Goal: Task Accomplishment & Management: Use online tool/utility

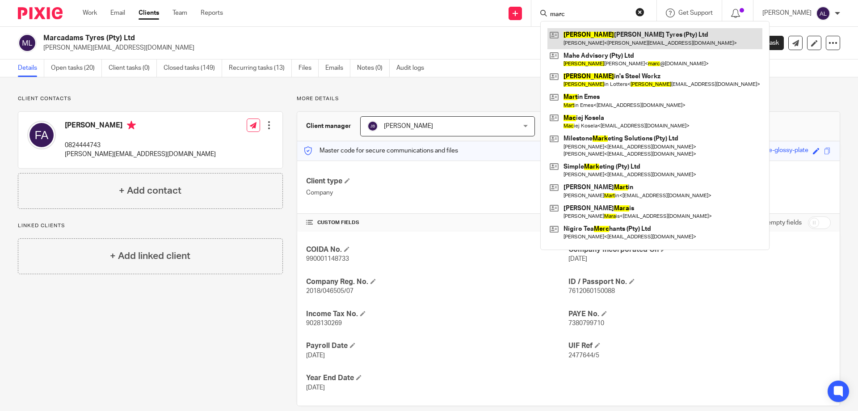
type input "marc"
click at [578, 32] on link at bounding box center [655, 38] width 215 height 21
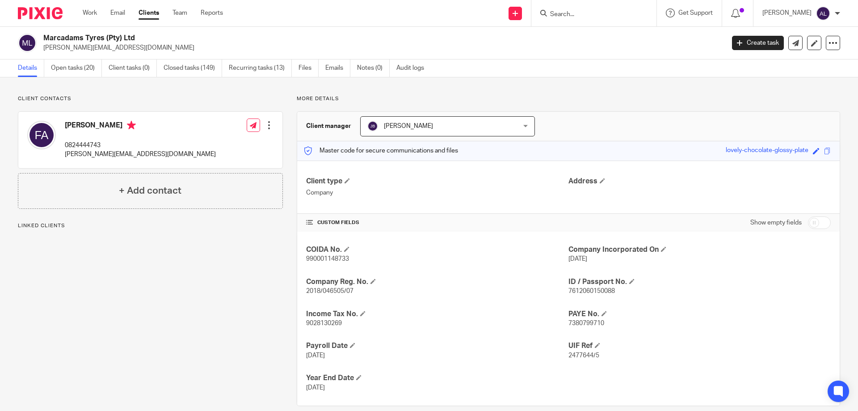
click at [569, 15] on input "Search" at bounding box center [589, 15] width 80 height 8
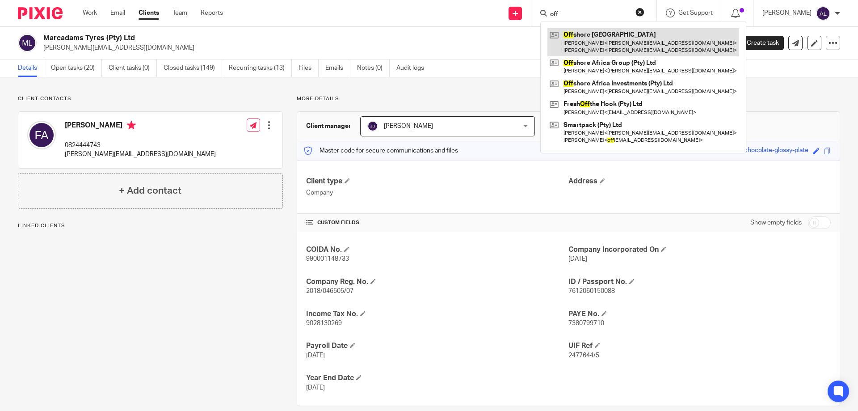
type input "off"
click at [602, 39] on link at bounding box center [644, 42] width 192 height 28
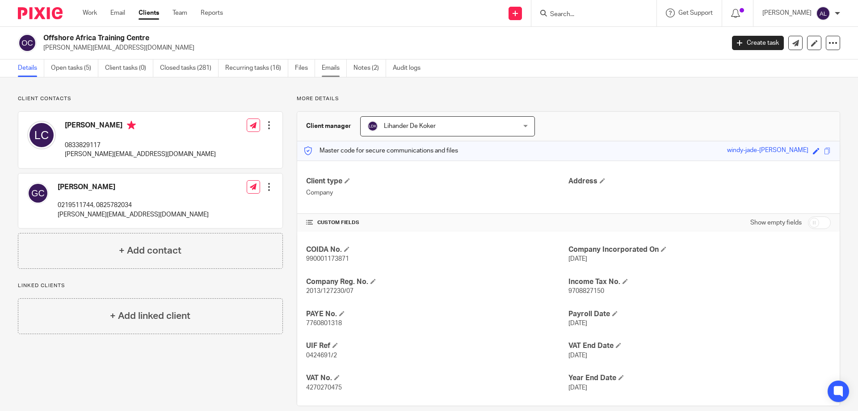
click at [335, 68] on link "Emails" at bounding box center [334, 67] width 25 height 17
click at [83, 68] on link "Open tasks (5)" at bounding box center [74, 67] width 47 height 17
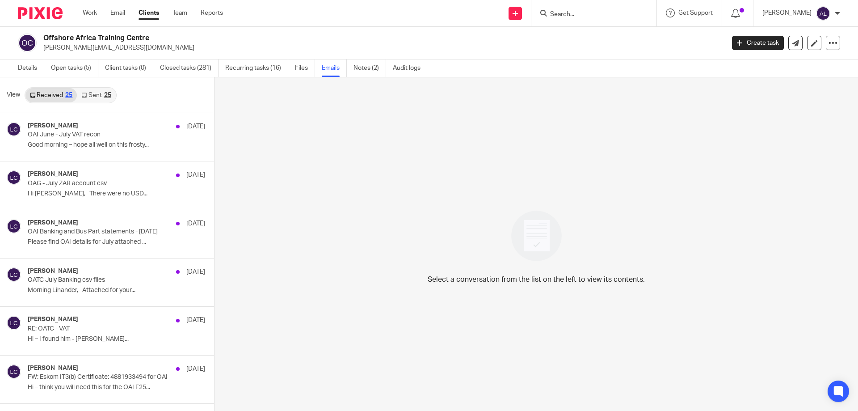
click at [103, 100] on link "Sent 25" at bounding box center [96, 95] width 38 height 14
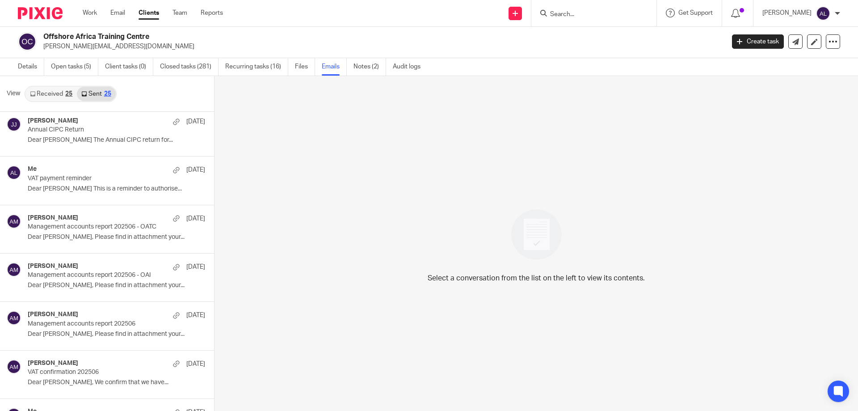
scroll to position [671, 0]
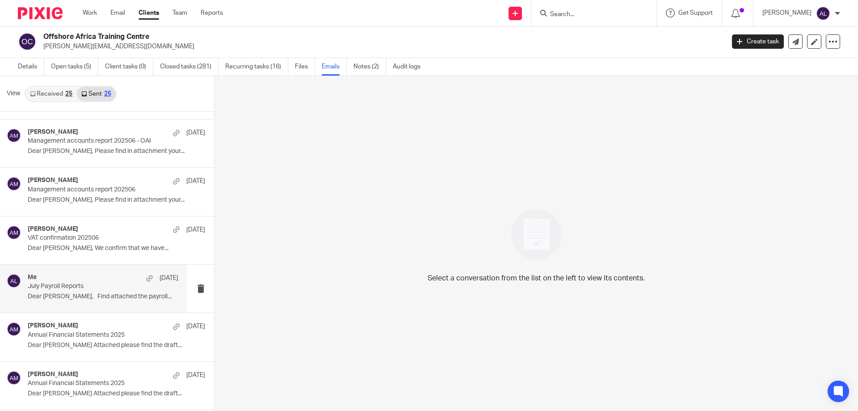
click at [98, 281] on div "Me 21 Jul" at bounding box center [103, 278] width 151 height 9
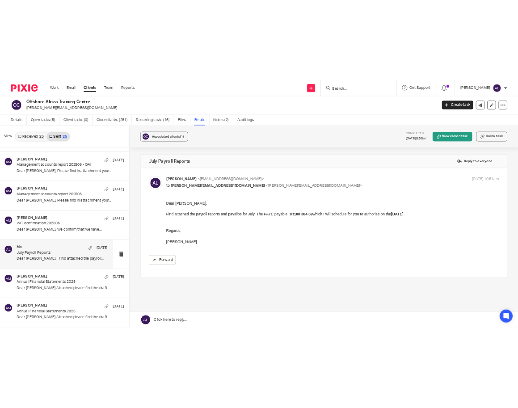
scroll to position [0, 0]
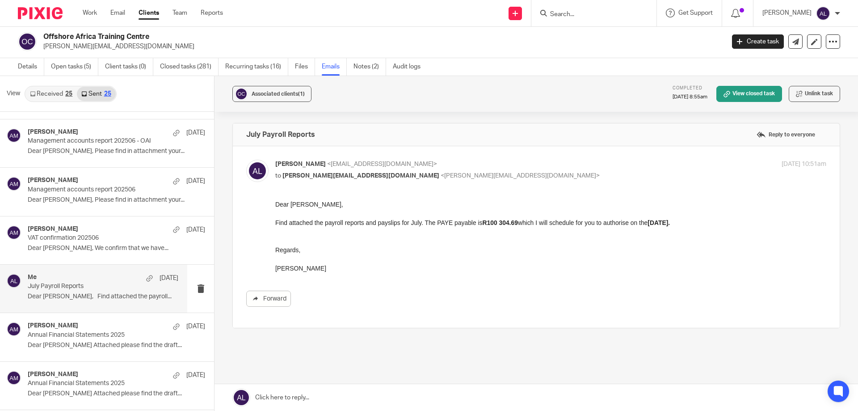
drag, startPoint x: 329, startPoint y: 271, endPoint x: 273, endPoint y: 203, distance: 88.0
click html "Dear Louise, Find attached the payroll reports and payslips for July. The PAYE …"
copy div "Dear Louise, Find attached the payroll reports and payslips for July. The PAYE …"
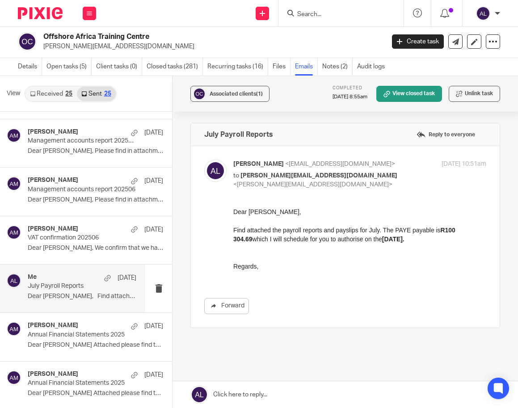
click at [320, 15] on input "Search" at bounding box center [336, 15] width 80 height 8
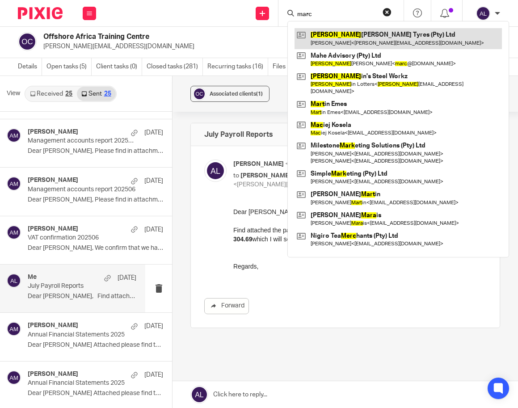
type input "marc"
click at [366, 36] on link at bounding box center [398, 38] width 207 height 21
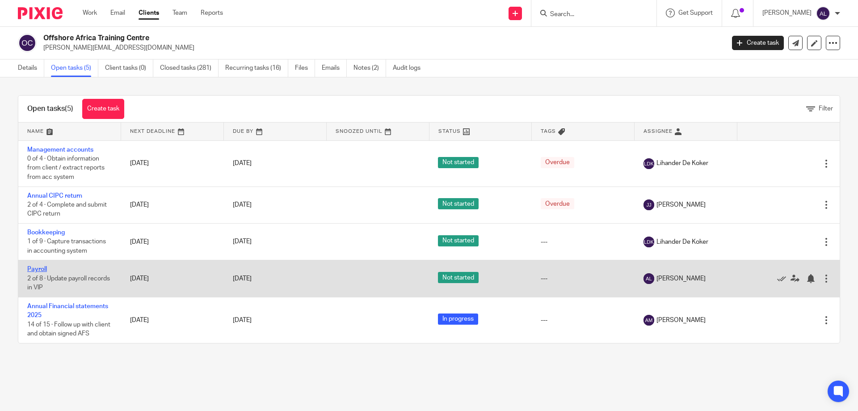
click at [41, 269] on link "Payroll" at bounding box center [37, 269] width 20 height 6
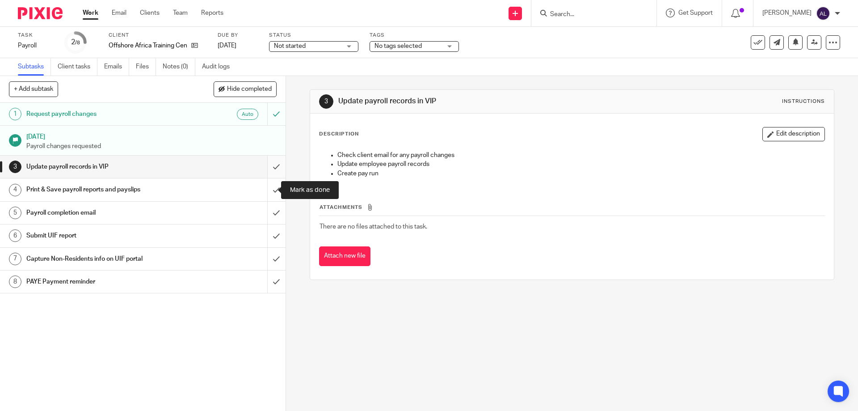
click at [270, 174] on input "submit" at bounding box center [143, 167] width 286 height 22
click at [271, 192] on input "submit" at bounding box center [143, 189] width 286 height 22
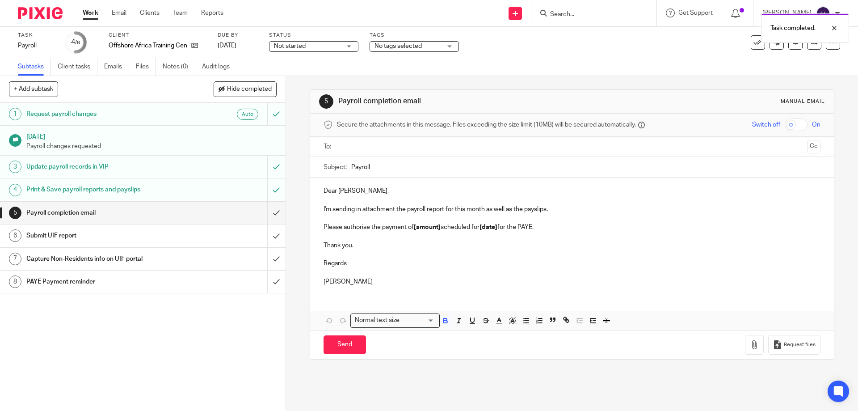
drag, startPoint x: 377, startPoint y: 282, endPoint x: 317, endPoint y: 191, distance: 109.2
click at [317, 191] on div "Dear Louise, I'm sending in attachment the payroll report for this month as wel…" at bounding box center [571, 234] width 523 height 115
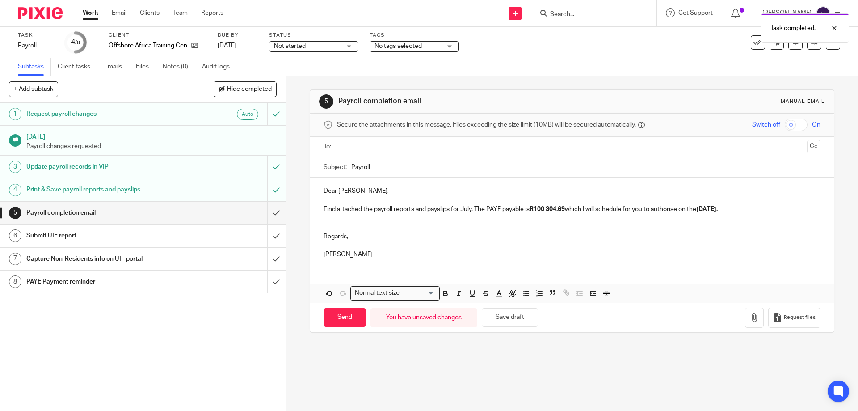
click at [350, 149] on input "text" at bounding box center [571, 147] width 463 height 10
click at [348, 168] on div "Subject: Payroll" at bounding box center [572, 169] width 497 height 20
click at [351, 169] on input "Payroll" at bounding box center [585, 169] width 469 height 20
click at [468, 175] on input "August Payroll" at bounding box center [585, 169] width 469 height 20
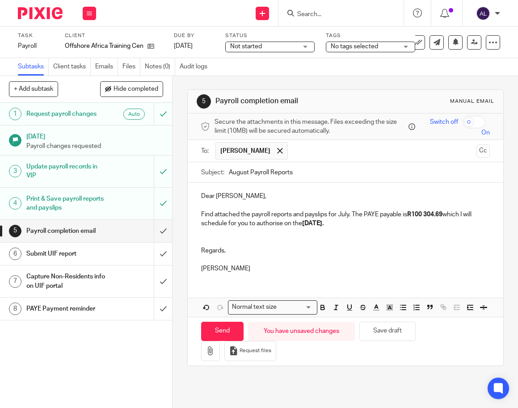
type input "August Payroll Reports"
click at [291, 260] on p at bounding box center [345, 259] width 289 height 9
drag, startPoint x: 445, startPoint y: 215, endPoint x: 412, endPoint y: 215, distance: 32.6
click at [412, 215] on strong "R100 304.69" at bounding box center [424, 214] width 35 height 6
drag, startPoint x: 335, startPoint y: 225, endPoint x: 314, endPoint y: 225, distance: 20.6
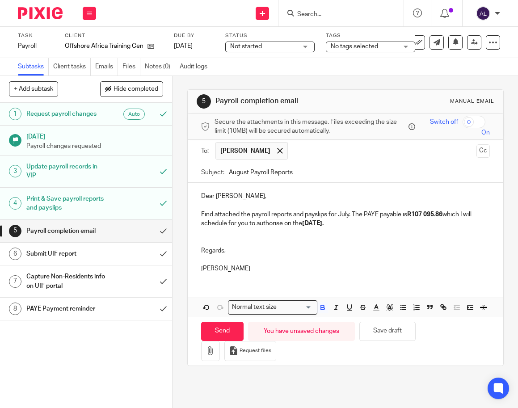
click at [314, 225] on strong "06/08/2025." at bounding box center [312, 223] width 21 height 6
click at [315, 223] on strong "06/08/2025." at bounding box center [312, 223] width 21 height 6
drag, startPoint x: 319, startPoint y: 224, endPoint x: 305, endPoint y: 224, distance: 13.4
click at [305, 224] on strong "06/08/2025." at bounding box center [312, 223] width 21 height 6
click at [312, 238] on p at bounding box center [345, 241] width 289 height 9
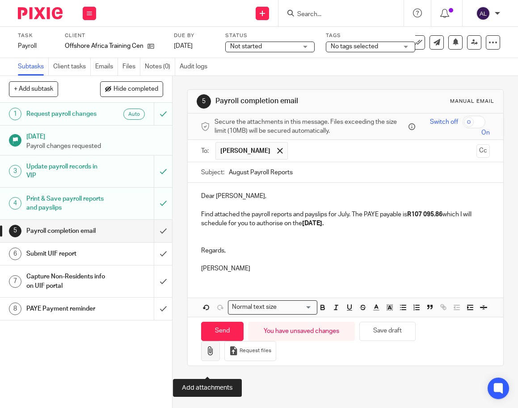
click at [208, 355] on icon "button" at bounding box center [210, 350] width 9 height 9
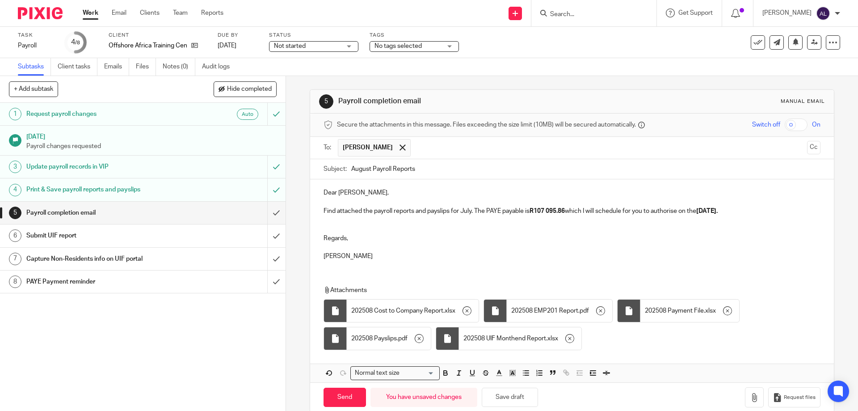
click at [580, 16] on input "Search" at bounding box center [589, 15] width 80 height 8
click at [581, 34] on link at bounding box center [623, 38] width 151 height 21
click at [586, 15] on input "ajm" at bounding box center [589, 15] width 80 height 8
type input "a"
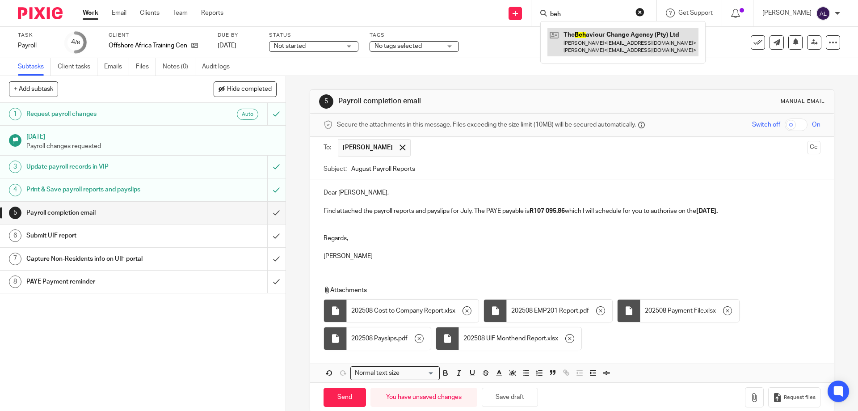
type input "beh"
click at [609, 44] on link at bounding box center [623, 42] width 151 height 28
click at [421, 21] on div "Send new email Create task Add client beh The Beh aviour Change Agency (Pty) Lt…" at bounding box center [547, 13] width 621 height 26
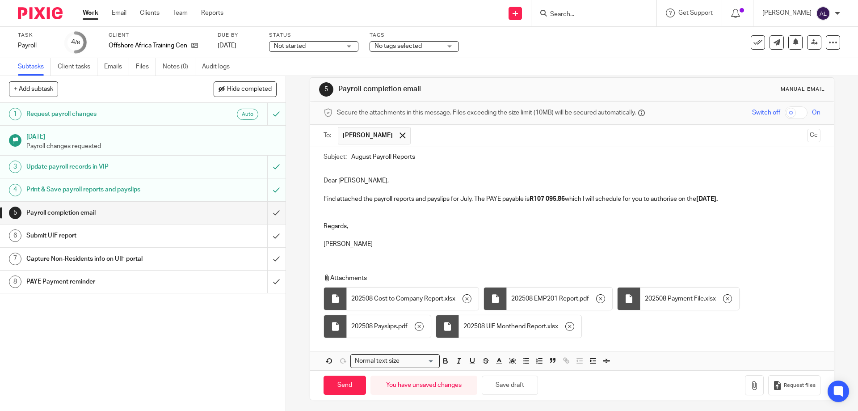
scroll to position [15, 0]
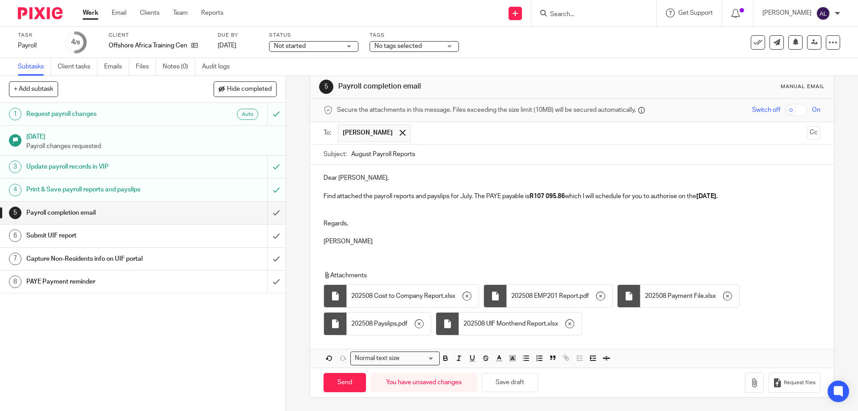
click at [466, 195] on p "Find attached the payroll reports and payslips for July. The PAYE payable is R1…" at bounding box center [572, 196] width 497 height 9
click at [355, 383] on input "Send" at bounding box center [345, 382] width 42 height 19
type input "Sent"
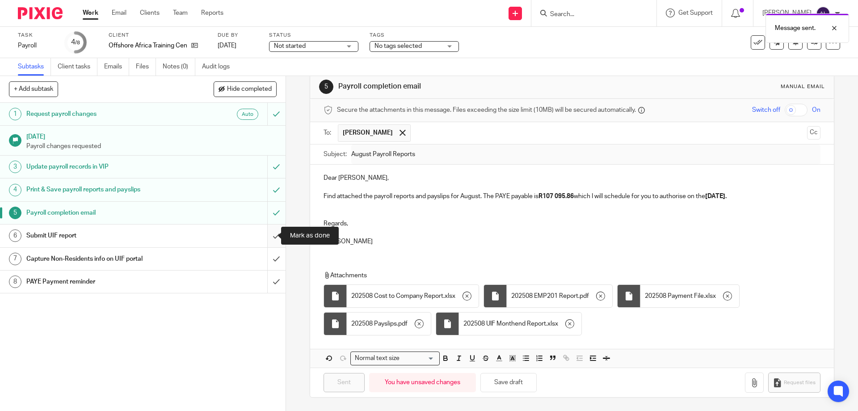
click at [268, 240] on input "submit" at bounding box center [143, 235] width 286 height 22
click at [266, 265] on input "submit" at bounding box center [143, 259] width 286 height 22
click at [266, 284] on input "submit" at bounding box center [143, 281] width 286 height 22
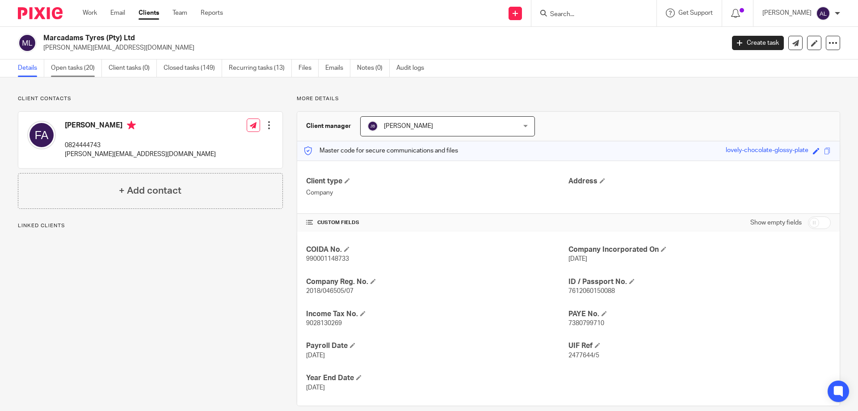
click at [76, 69] on link "Open tasks (20)" at bounding box center [76, 67] width 51 height 17
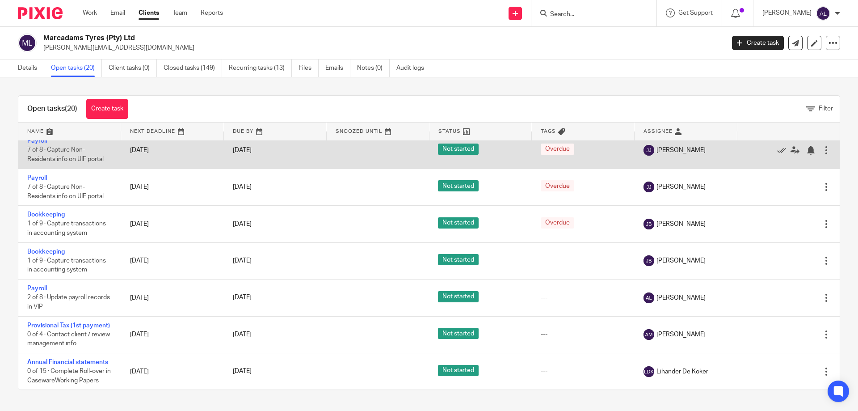
scroll to position [570, 0]
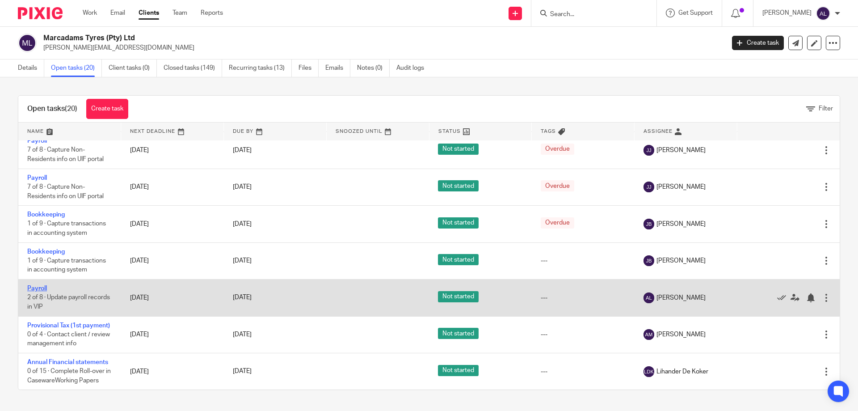
click at [41, 285] on link "Payroll" at bounding box center [37, 288] width 20 height 6
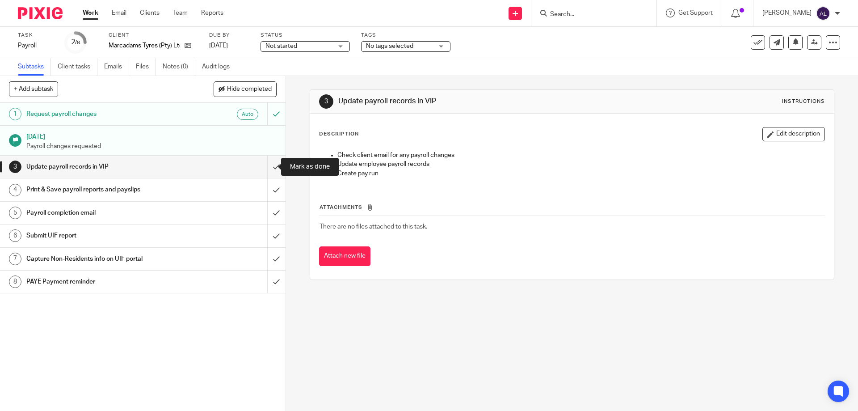
click at [271, 165] on input "submit" at bounding box center [143, 167] width 286 height 22
click at [270, 194] on input "submit" at bounding box center [143, 189] width 286 height 22
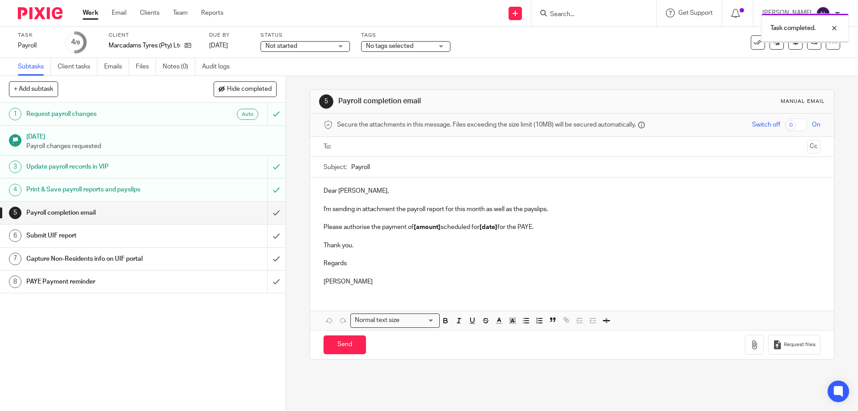
click at [384, 147] on input "text" at bounding box center [571, 147] width 463 height 10
drag, startPoint x: 379, startPoint y: 285, endPoint x: 317, endPoint y: 192, distance: 112.2
click at [317, 192] on div "Dear Ferial, I'm sending in attachment the payroll report for this month as wel…" at bounding box center [571, 236] width 523 height 115
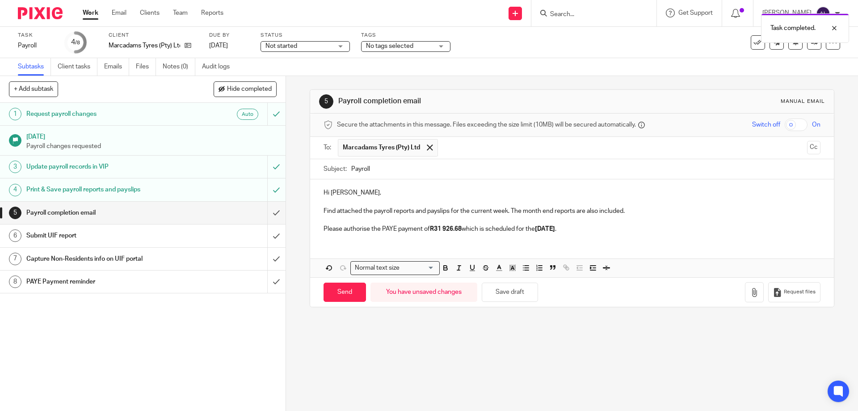
click at [347, 168] on div "Subject: Payroll" at bounding box center [572, 169] width 497 height 20
click at [351, 169] on input "Payroll" at bounding box center [585, 169] width 469 height 20
click at [389, 169] on input "August Monthend Payroll" at bounding box center [585, 169] width 469 height 20
click at [451, 170] on input "August Month end Payroll" at bounding box center [585, 169] width 469 height 20
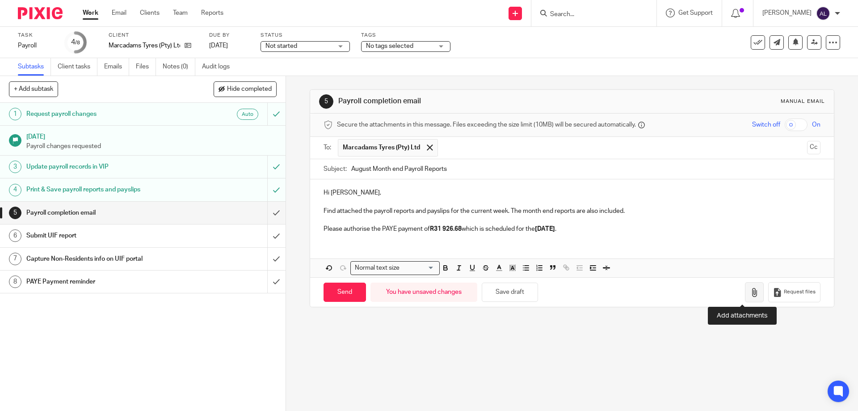
type input "August Month end Payroll Reports"
click at [750, 290] on icon "button" at bounding box center [754, 292] width 9 height 9
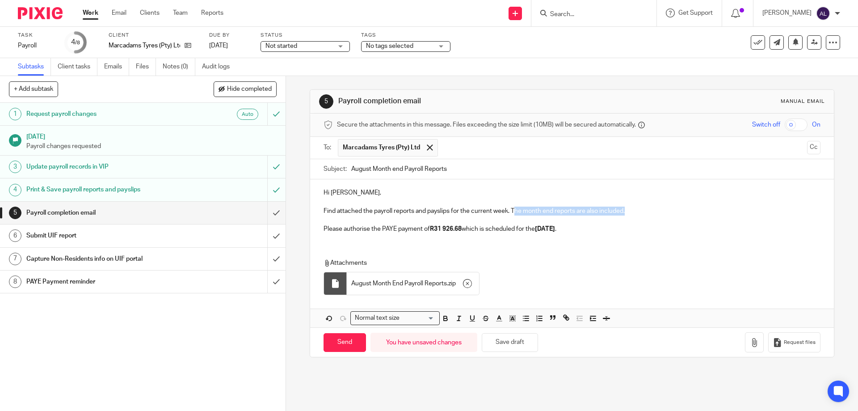
drag, startPoint x: 627, startPoint y: 211, endPoint x: 512, endPoint y: 211, distance: 114.9
click at [512, 211] on p "Find attached the payroll reports and payslips for the current week. The month …" at bounding box center [572, 211] width 497 height 9
click at [623, 235] on div "Hi Ferial, Find attached the payroll reports and payslips for the current week.…" at bounding box center [571, 209] width 523 height 61
click at [353, 342] on input "Send" at bounding box center [345, 342] width 42 height 19
type input "Sent"
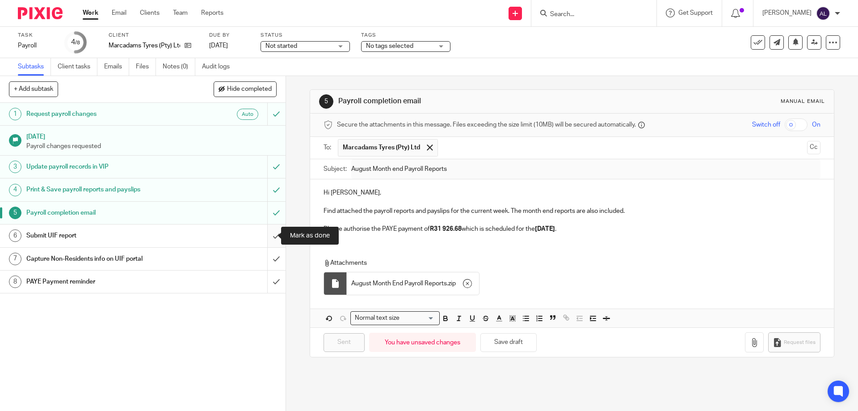
click at [271, 236] on input "submit" at bounding box center [143, 235] width 286 height 22
click at [270, 277] on input "submit" at bounding box center [143, 281] width 286 height 22
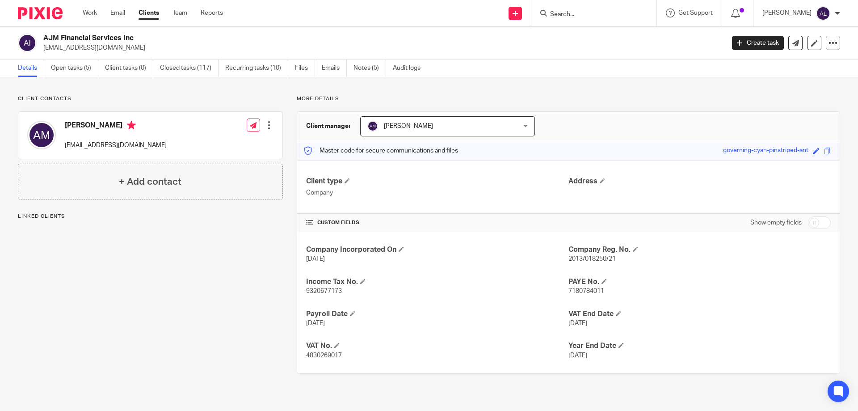
click at [363, 67] on link "Notes (5)" at bounding box center [370, 67] width 33 height 17
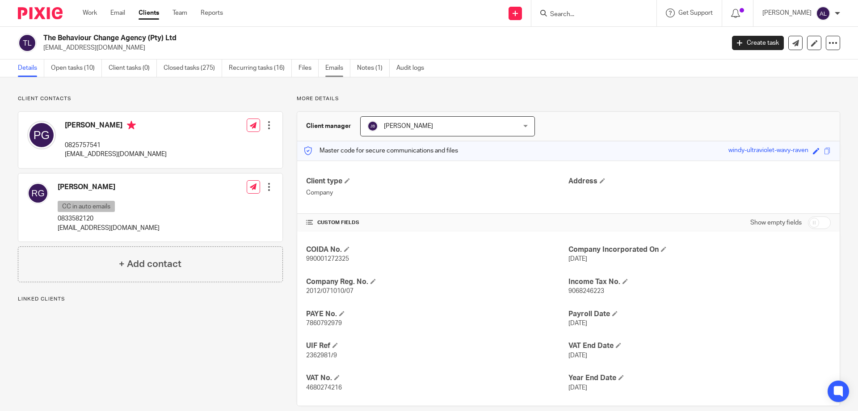
click at [338, 70] on link "Emails" at bounding box center [337, 67] width 25 height 17
click at [80, 68] on link "Open tasks (10)" at bounding box center [76, 67] width 51 height 17
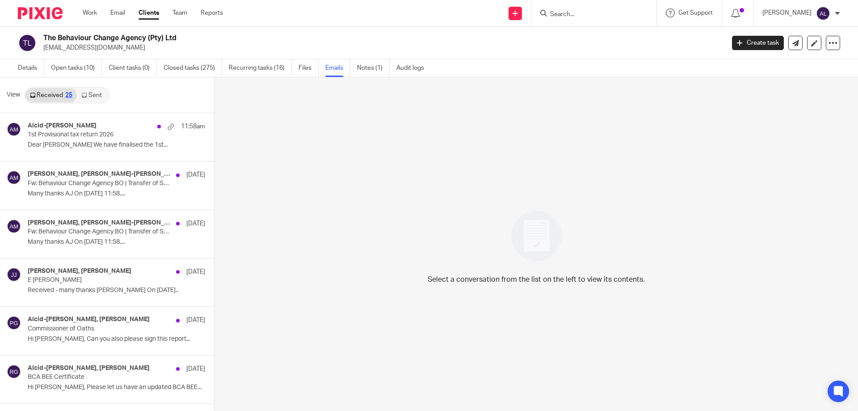
click at [89, 98] on link "Sent" at bounding box center [92, 95] width 31 height 14
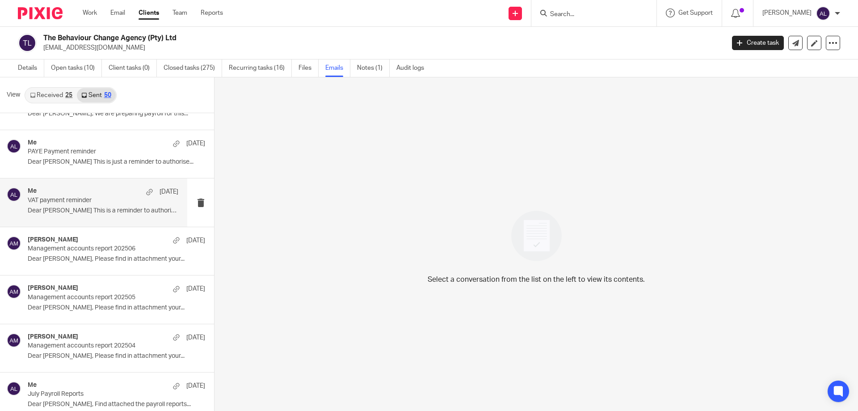
scroll to position [179, 0]
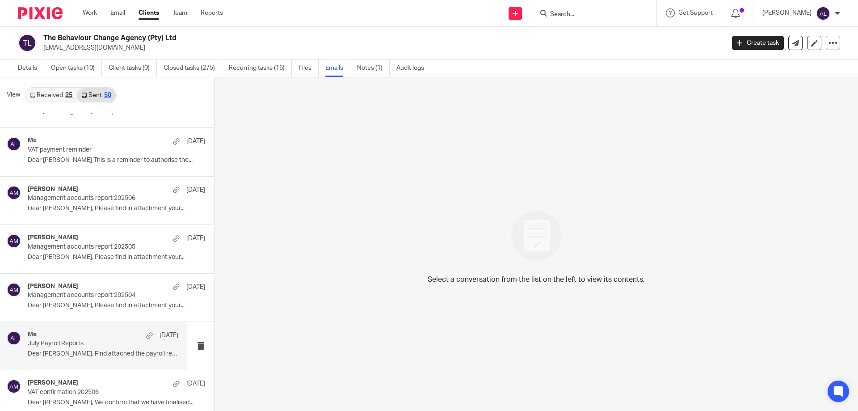
click at [111, 336] on div "Me 22 Jul" at bounding box center [103, 335] width 151 height 9
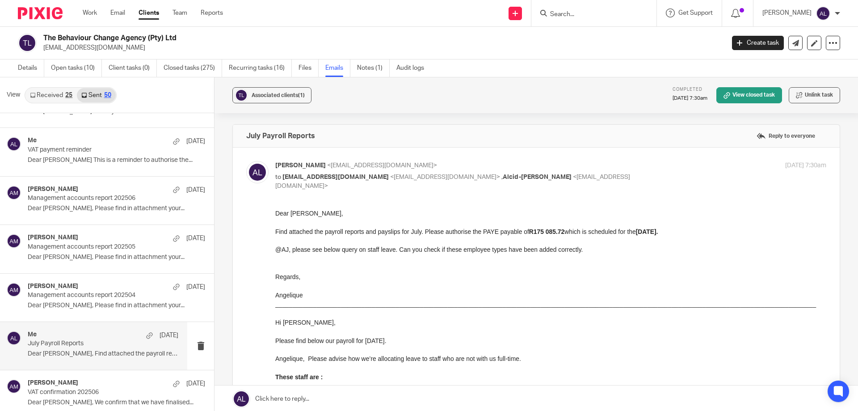
scroll to position [0, 0]
click at [307, 295] on p "Angelique" at bounding box center [550, 294] width 551 height 9
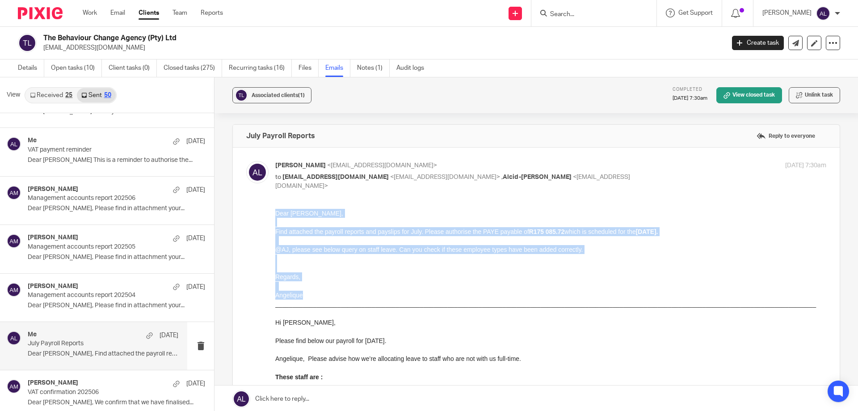
drag, startPoint x: 306, startPoint y: 298, endPoint x: 534, endPoint y: 415, distance: 255.7
click html "Dear Radha, Find attached the payroll reports and payslips for July. Please aut…"
copy div "Dear [PERSON_NAME], Find attached the payroll reports and payslips for July. Pl…"
click at [436, 288] on p at bounding box center [550, 285] width 551 height 9
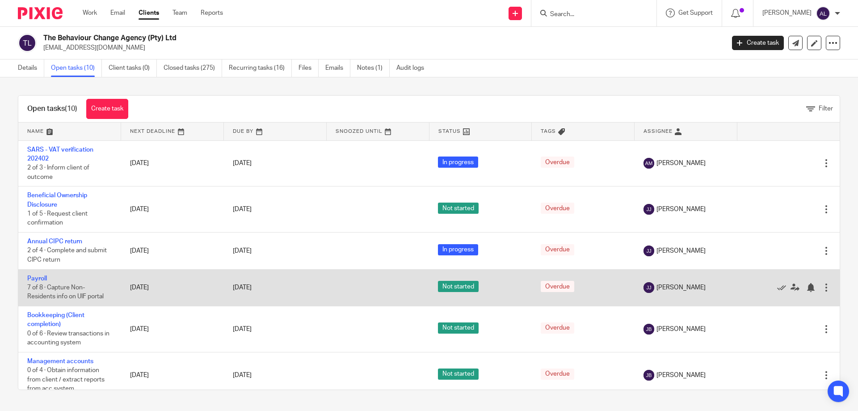
scroll to position [174, 0]
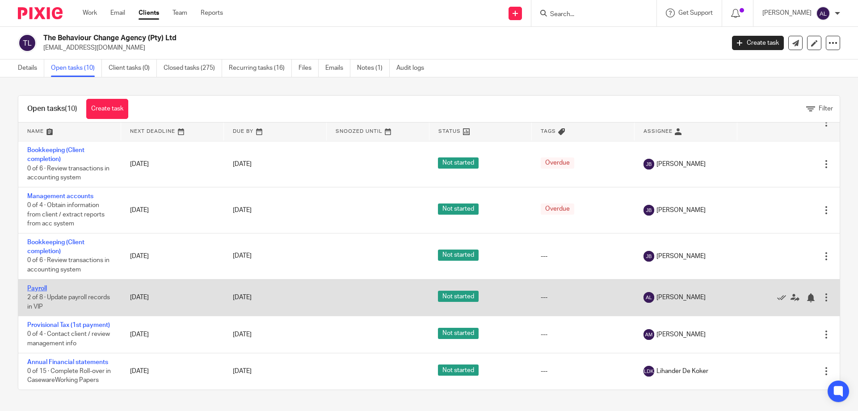
click at [44, 285] on link "Payroll" at bounding box center [37, 288] width 20 height 6
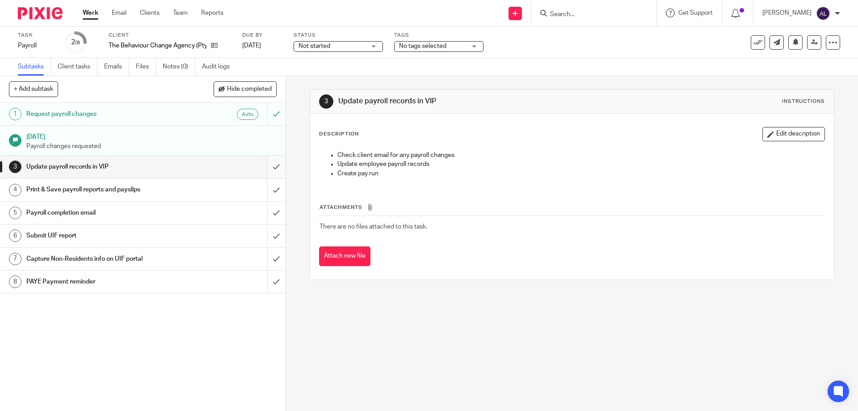
click at [267, 170] on input "submit" at bounding box center [143, 167] width 286 height 22
click at [265, 183] on input "submit" at bounding box center [143, 189] width 286 height 22
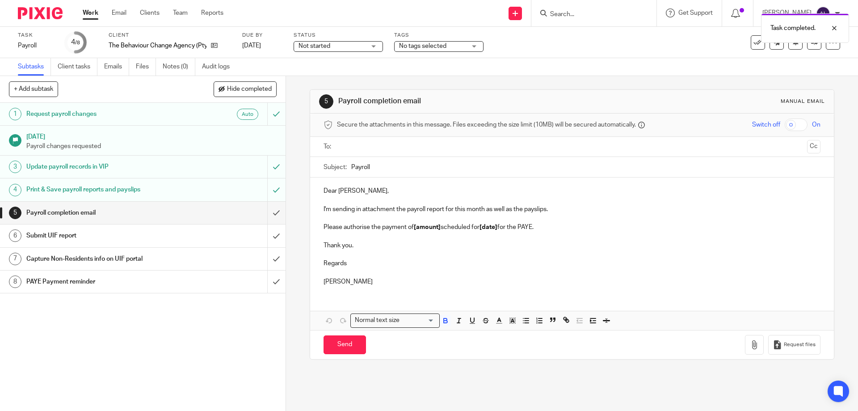
drag, startPoint x: 387, startPoint y: 283, endPoint x: 313, endPoint y: 184, distance: 123.9
click at [313, 184] on div "Dear [PERSON_NAME], I'm sending in attachment the payroll report for this month…" at bounding box center [571, 234] width 523 height 115
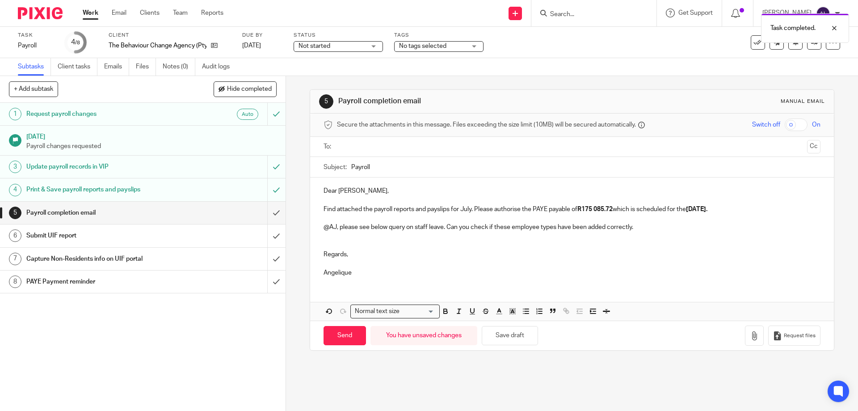
click at [369, 146] on input "text" at bounding box center [571, 147] width 463 height 10
click at [807, 151] on button "Cc" at bounding box center [813, 147] width 13 height 13
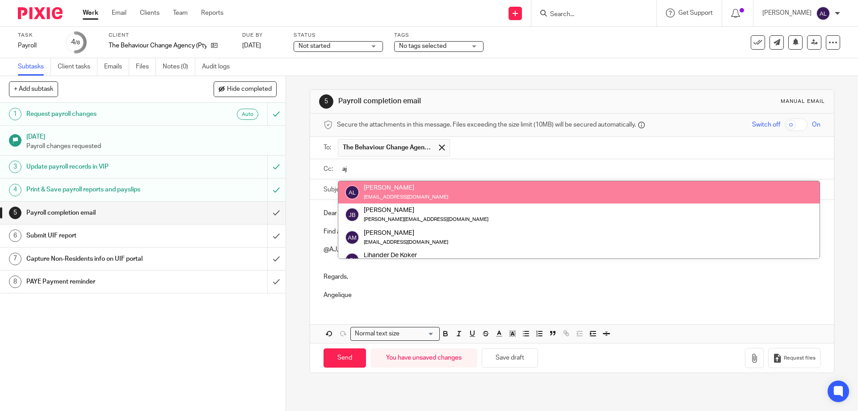
type input "aj"
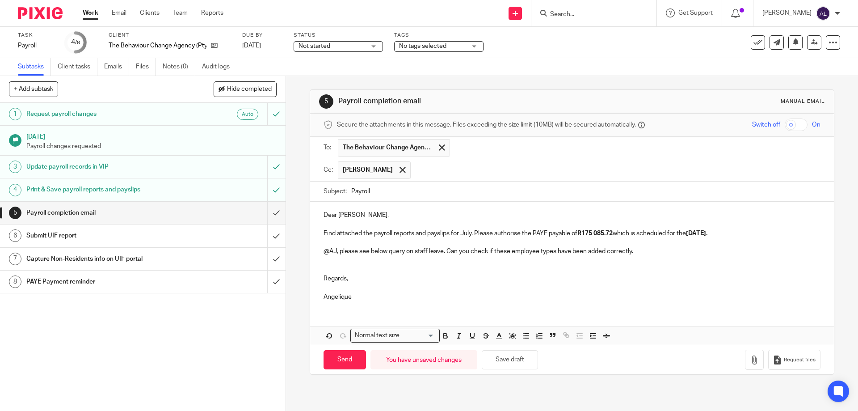
click at [351, 189] on input "Payroll" at bounding box center [585, 192] width 469 height 20
click at [475, 192] on input "August Payroll" at bounding box center [585, 192] width 469 height 20
type input "August Payroll Reports"
click at [469, 231] on p "Find attached the payroll reports and payslips for July. Please authorise the P…" at bounding box center [572, 233] width 497 height 9
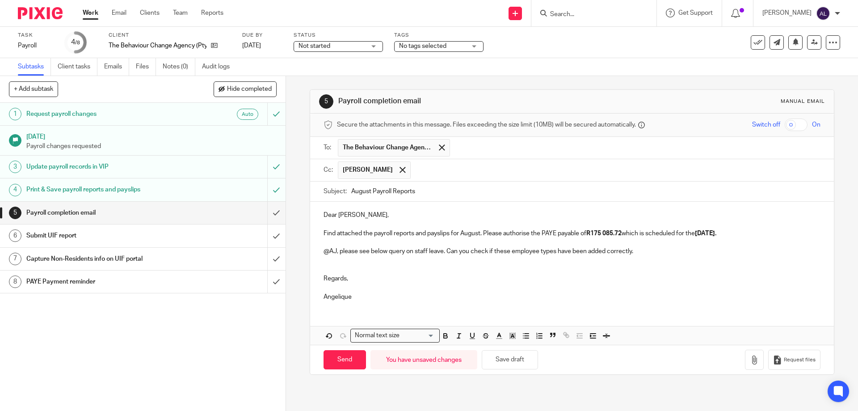
click at [849, 60] on div "Subtasks Client tasks Emails Files Notes (0) Audit logs" at bounding box center [429, 67] width 858 height 18
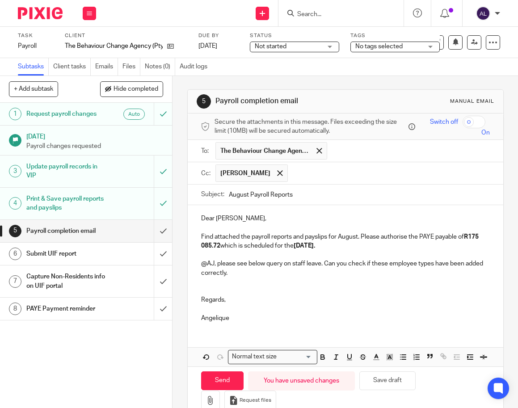
click at [233, 246] on strong "R175 085.72" at bounding box center [340, 241] width 279 height 15
drag, startPoint x: 328, startPoint y: 246, endPoint x: 314, endPoint y: 246, distance: 13.4
click at [314, 246] on strong "06/08/2025." at bounding box center [304, 246] width 21 height 6
click at [320, 214] on div "Dear Radha, Find attached the payroll reports and payslips for August. Please a…" at bounding box center [346, 267] width 316 height 124
drag, startPoint x: 236, startPoint y: 244, endPoint x: 241, endPoint y: 249, distance: 7.6
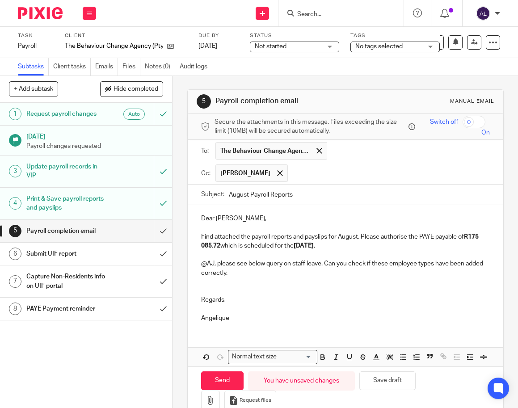
click at [236, 245] on strong "R175 085.72" at bounding box center [340, 241] width 279 height 15
click at [281, 279] on p at bounding box center [345, 287] width 289 height 18
click at [236, 315] on p "Angelique" at bounding box center [345, 318] width 289 height 9
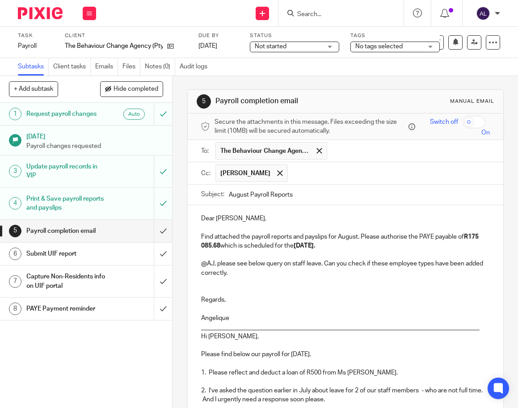
scroll to position [749, 0]
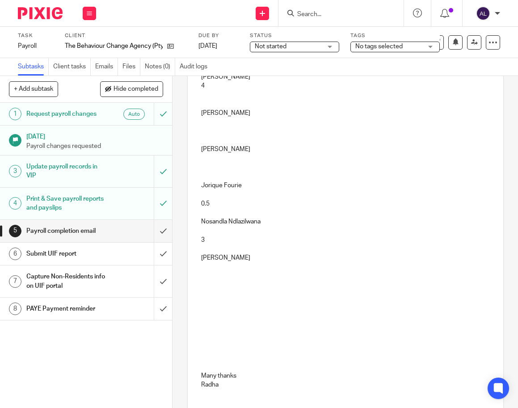
click at [216, 127] on p at bounding box center [345, 122] width 289 height 9
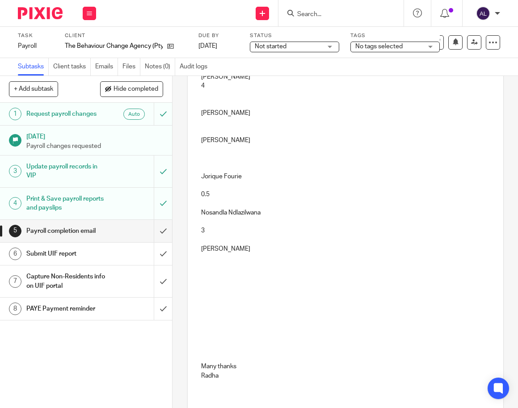
click at [206, 99] on p at bounding box center [345, 94] width 289 height 9
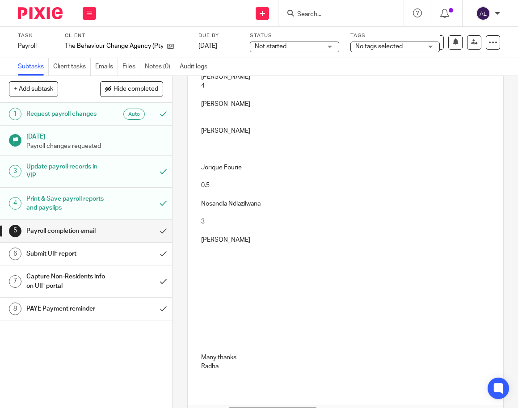
click at [204, 154] on p at bounding box center [345, 149] width 289 height 9
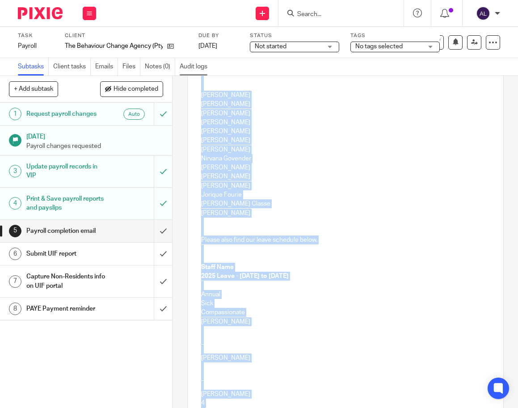
scroll to position [303, 0]
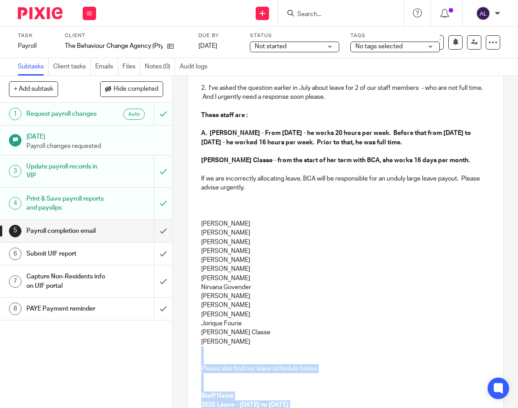
drag, startPoint x: 255, startPoint y: 244, endPoint x: 197, endPoint y: 360, distance: 129.6
click at [197, 360] on div "Dear Radha, Find attached the payroll reports and payslips for August. Please a…" at bounding box center [346, 364] width 316 height 922
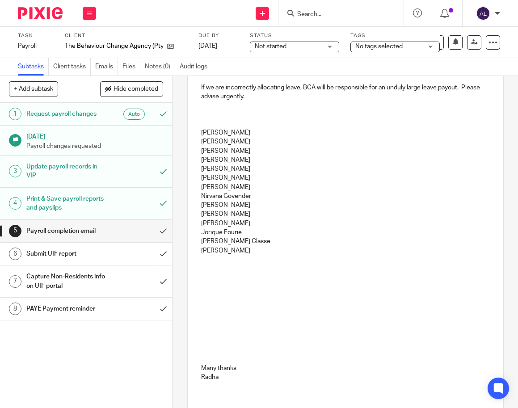
scroll to position [392, 0]
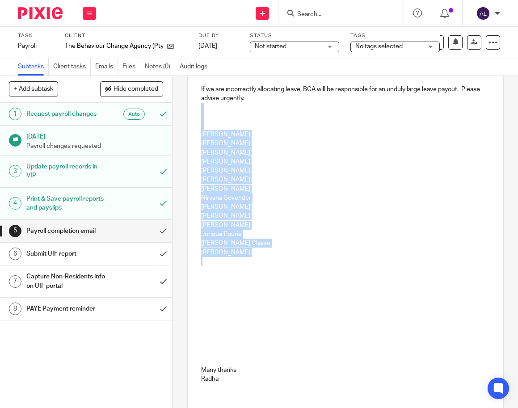
drag, startPoint x: 266, startPoint y: 271, endPoint x: 194, endPoint y: 118, distance: 169.4
click at [194, 118] on div "Dear Radha, Find attached the payroll reports and payslips for August. Please a…" at bounding box center [346, 106] width 316 height 587
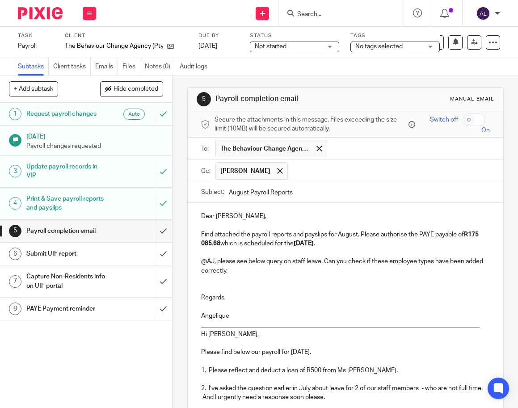
scroll to position [0, 0]
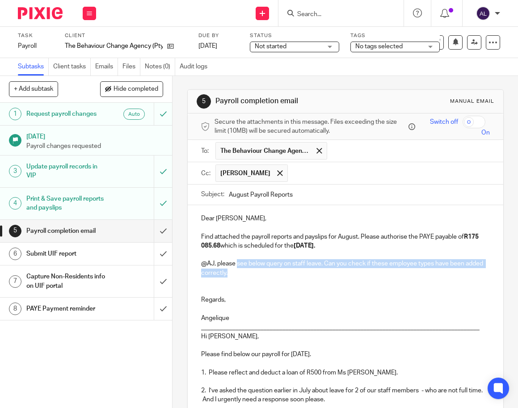
drag, startPoint x: 234, startPoint y: 264, endPoint x: 253, endPoint y: 276, distance: 22.2
click at [253, 276] on p "@AJ, please see below query on staff leave. Can you check if these employee typ…" at bounding box center [345, 268] width 289 height 18
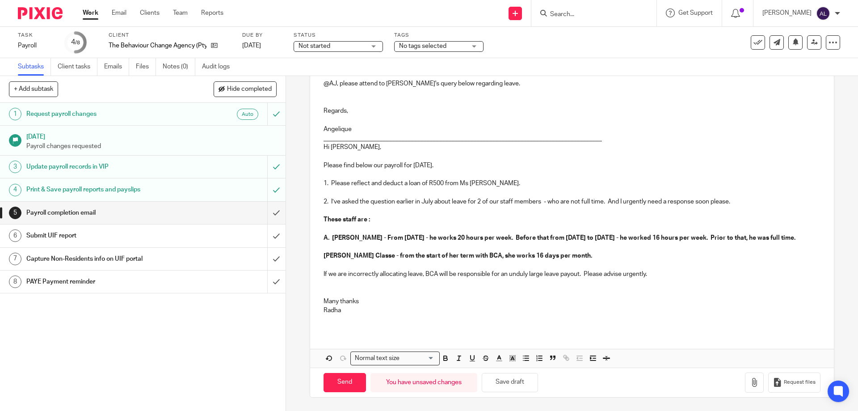
scroll to position [177, 0]
click at [745, 386] on button "button" at bounding box center [754, 382] width 19 height 20
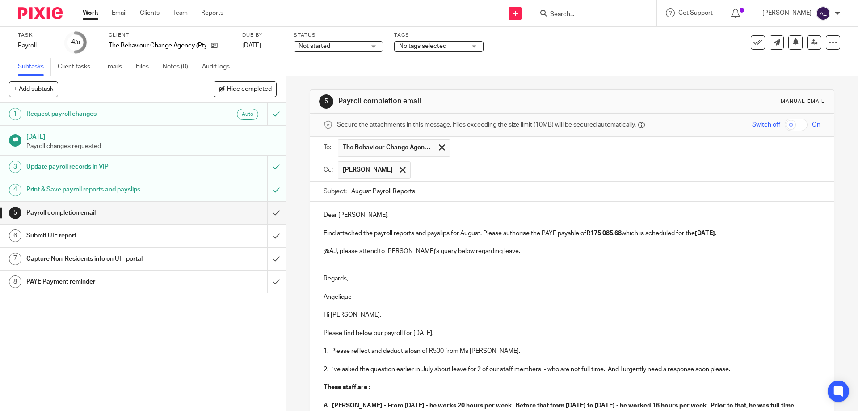
scroll to position [254, 0]
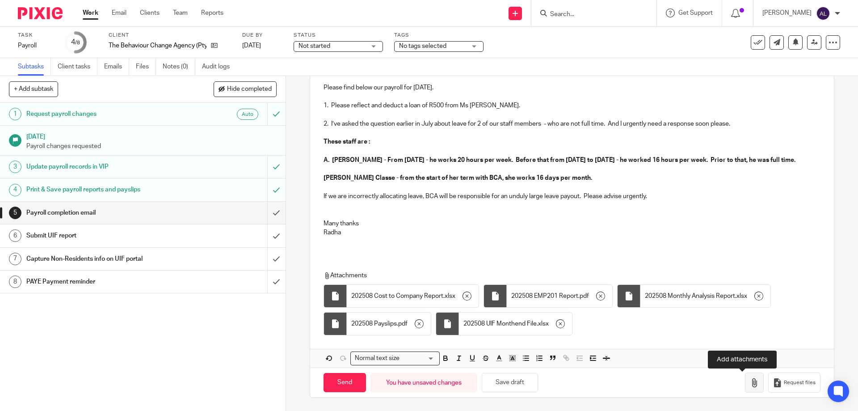
click at [750, 383] on icon "button" at bounding box center [754, 382] width 9 height 9
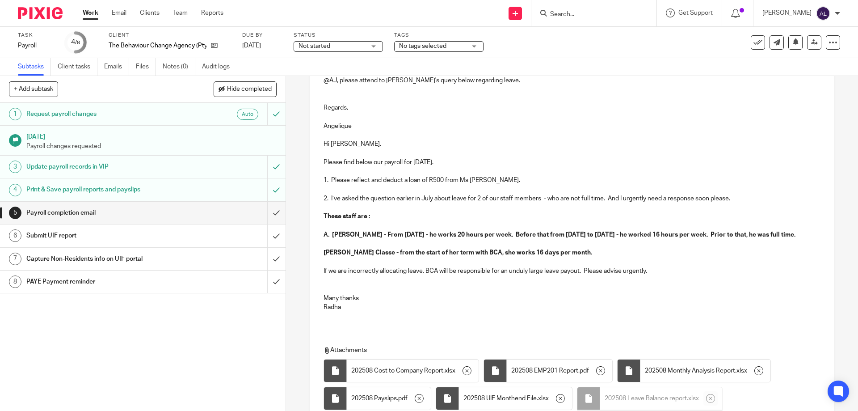
scroll to position [0, 0]
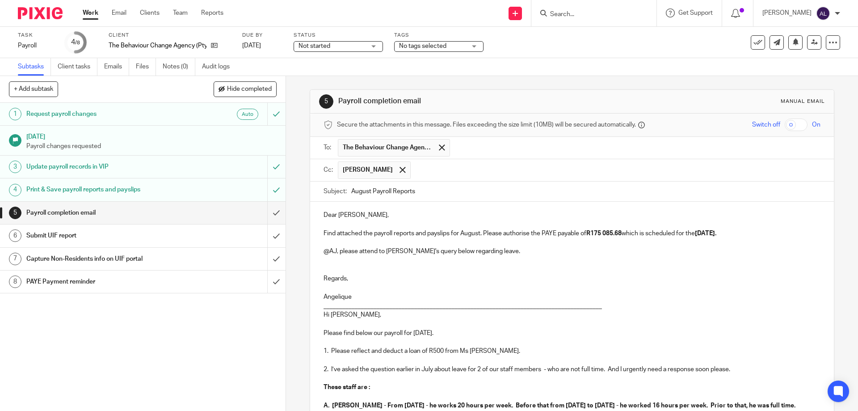
click at [357, 251] on p "@AJ, please attend to Radha's query below regarding leave." at bounding box center [572, 251] width 497 height 9
drag, startPoint x: 358, startPoint y: 251, endPoint x: 487, endPoint y: 253, distance: 128.8
click at [487, 253] on p "@AJ, please attend to Radha's query below regarding leave." at bounding box center [572, 251] width 497 height 9
click at [626, 253] on p "@AJ, can we please look into the leave query below. We discussed this last mont…" at bounding box center [572, 251] width 497 height 9
click at [563, 252] on p "@AJ, can we please look into the leave query below. We discussed this last mont…" at bounding box center [572, 251] width 497 height 9
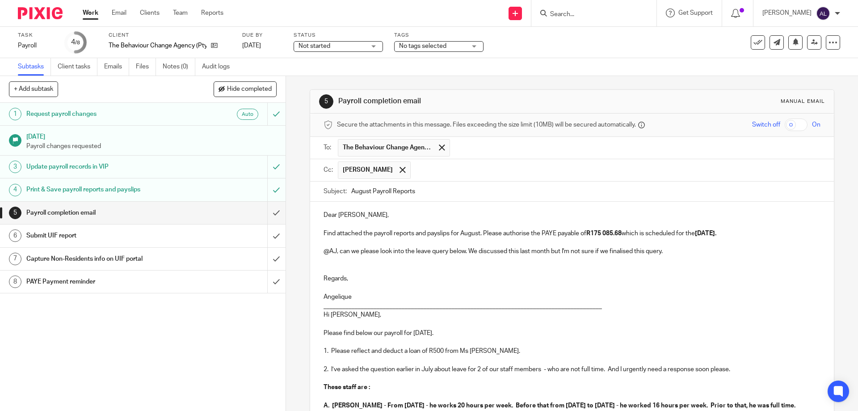
click at [594, 266] on p at bounding box center [572, 265] width 497 height 18
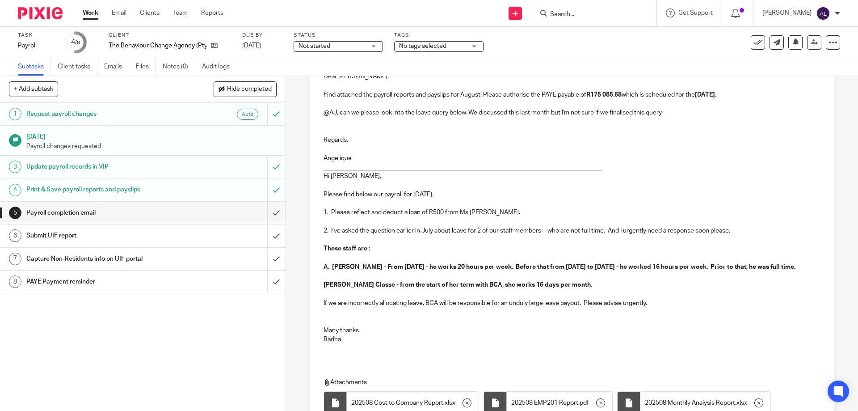
scroll to position [254, 0]
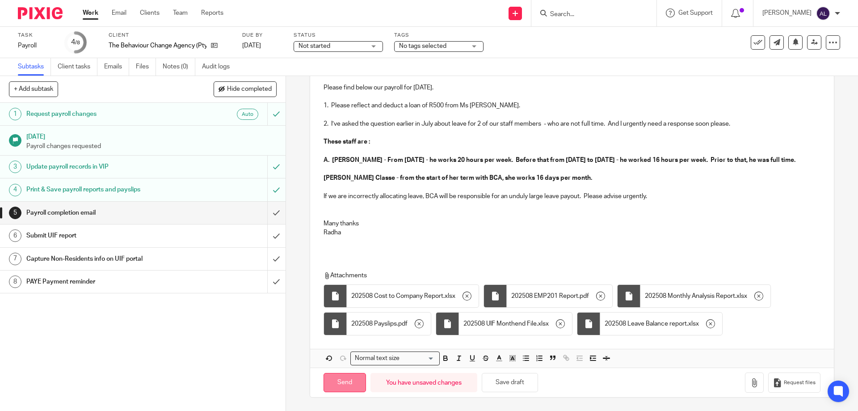
click at [338, 382] on input "Send" at bounding box center [345, 382] width 42 height 19
type input "Sent"
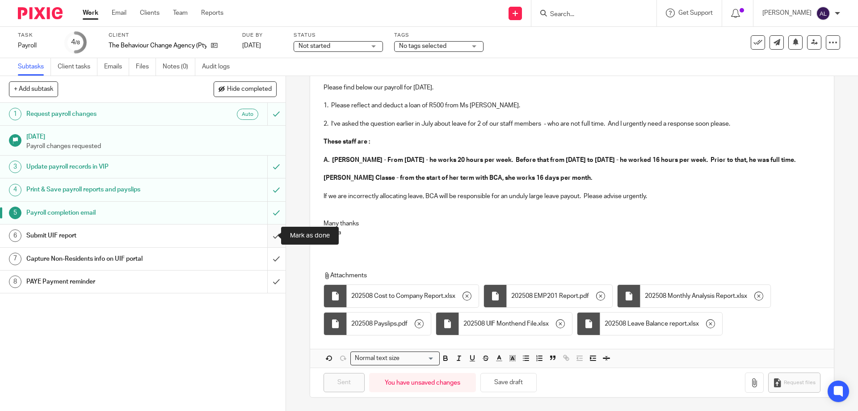
click at [266, 237] on input "submit" at bounding box center [143, 235] width 286 height 22
click at [267, 283] on input "submit" at bounding box center [143, 281] width 286 height 22
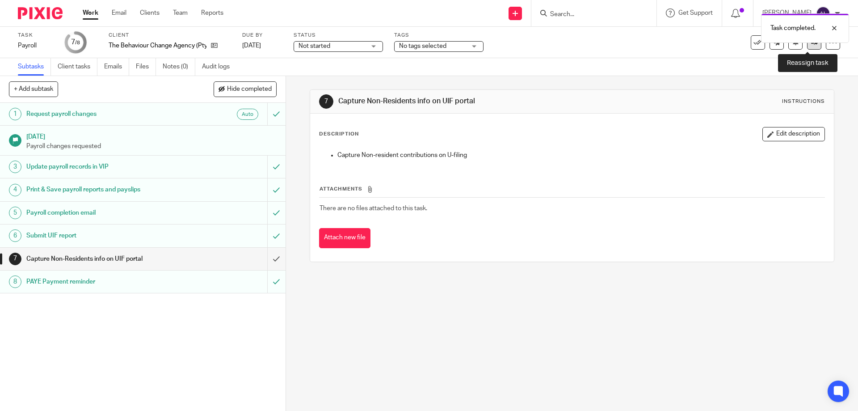
click at [807, 47] on link at bounding box center [814, 42] width 14 height 14
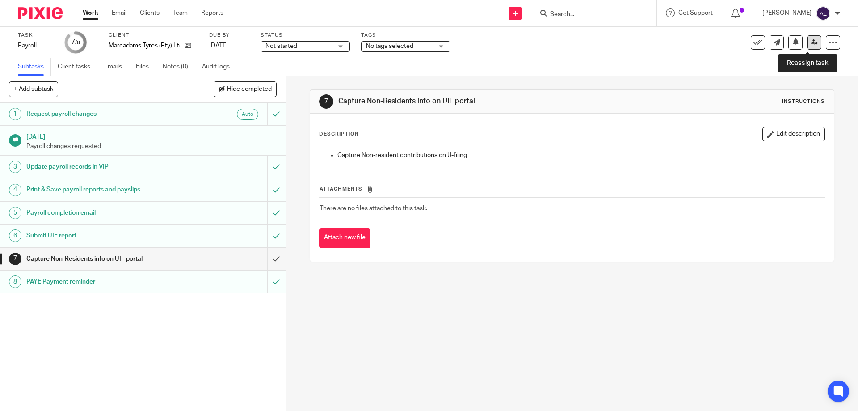
click at [811, 42] on icon at bounding box center [814, 42] width 7 height 7
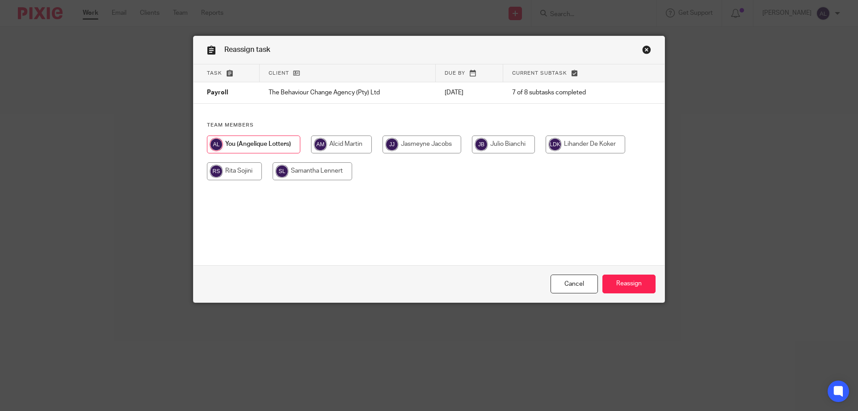
click at [426, 147] on input "radio" at bounding box center [422, 144] width 79 height 18
radio input "true"
click at [631, 290] on input "Reassign" at bounding box center [629, 283] width 53 height 19
click at [432, 140] on input "radio" at bounding box center [422, 144] width 79 height 18
radio input "true"
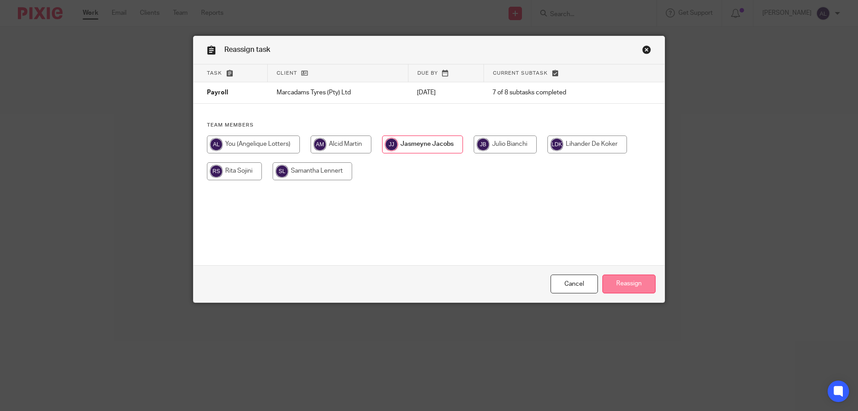
click at [626, 278] on input "Reassign" at bounding box center [629, 283] width 53 height 19
